Goal: Browse casually: Explore the website without a specific task or goal

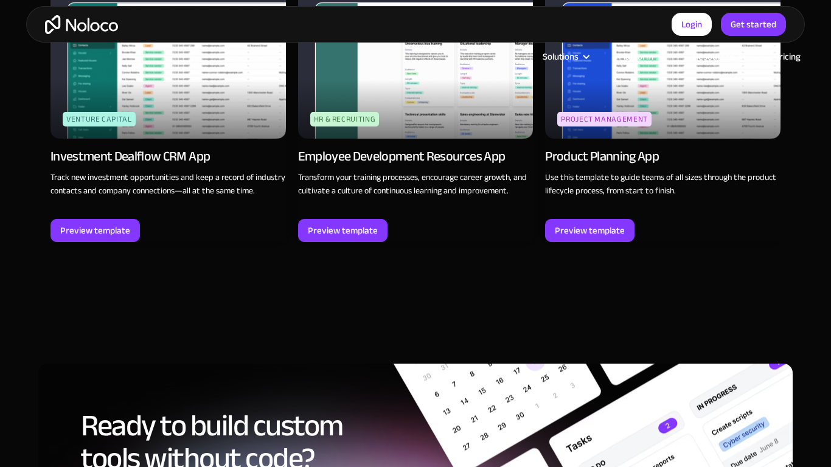
scroll to position [1537, 0]
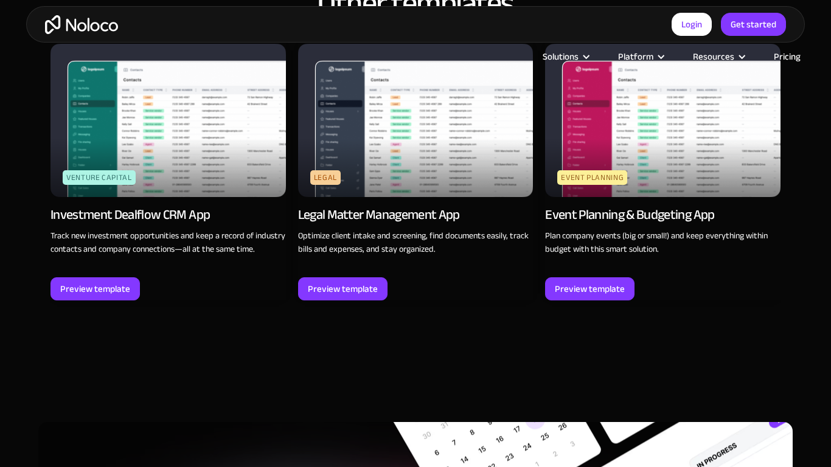
scroll to position [1537, 0]
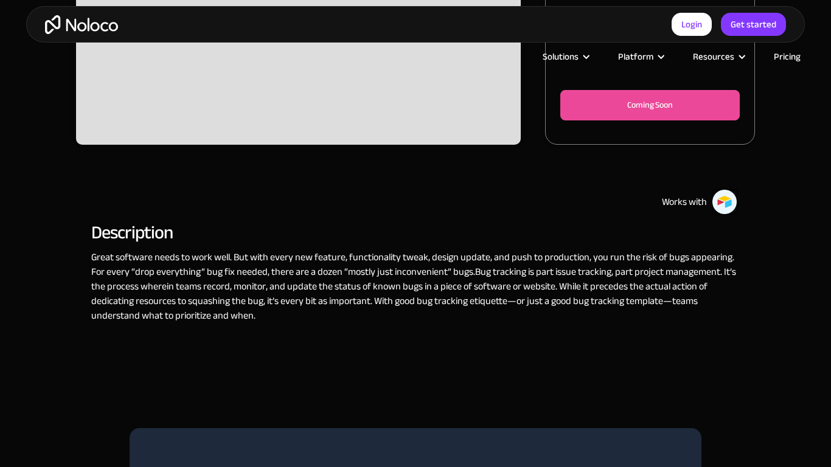
scroll to position [753, 0]
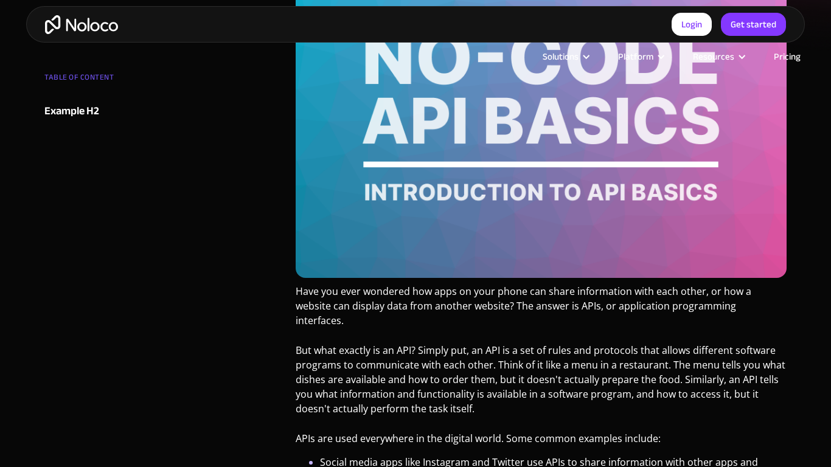
scroll to position [753, 0]
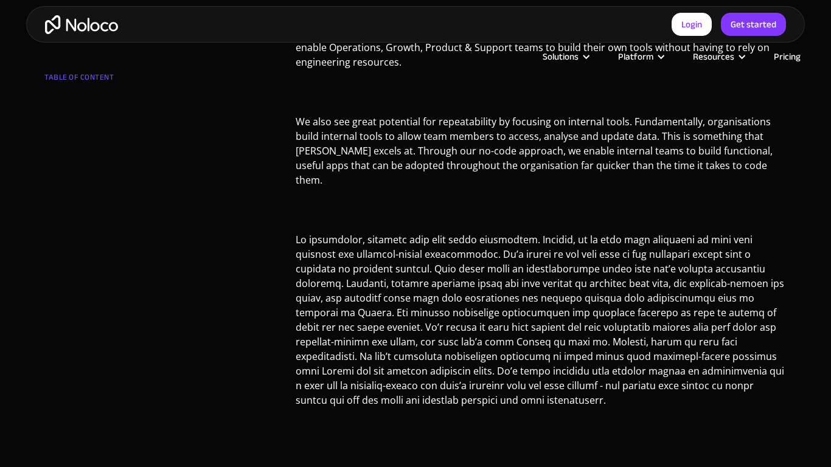
scroll to position [1538, 0]
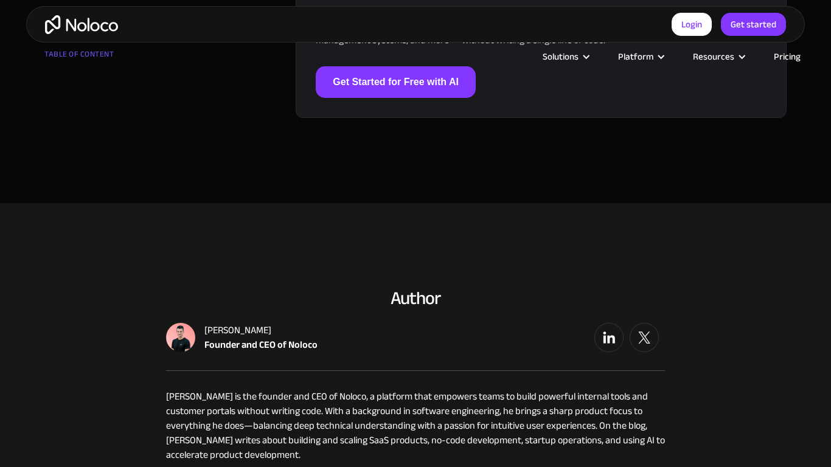
scroll to position [1536, 0]
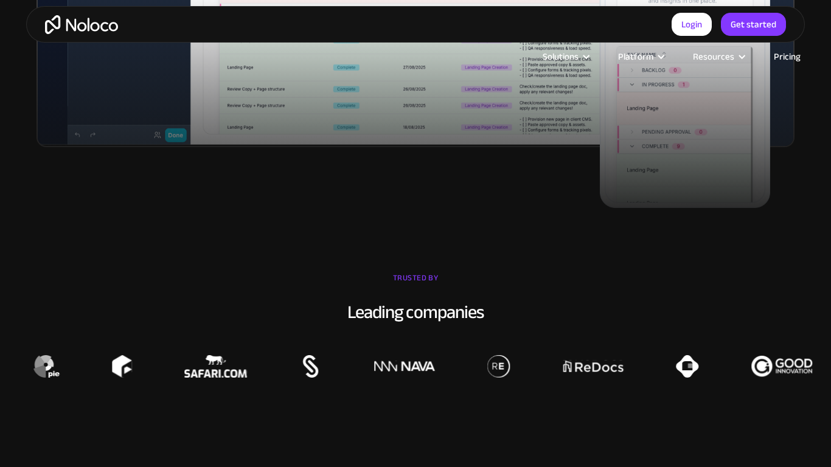
scroll to position [1146, 0]
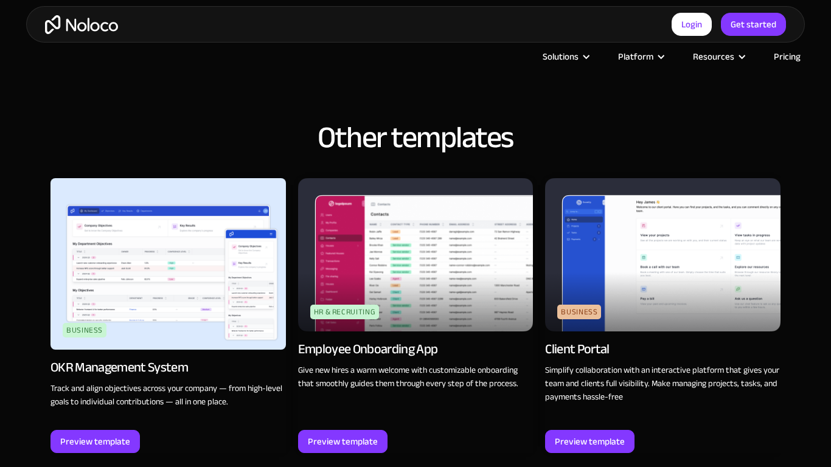
scroll to position [1538, 0]
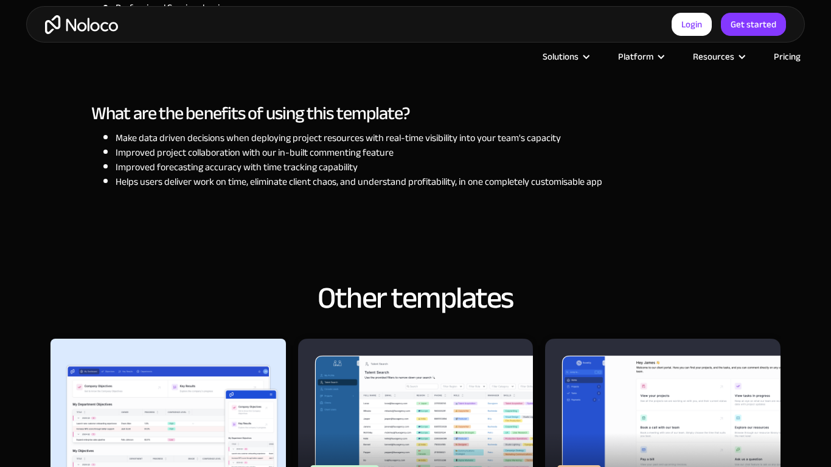
scroll to position [1708, 0]
